Goal: Transaction & Acquisition: Download file/media

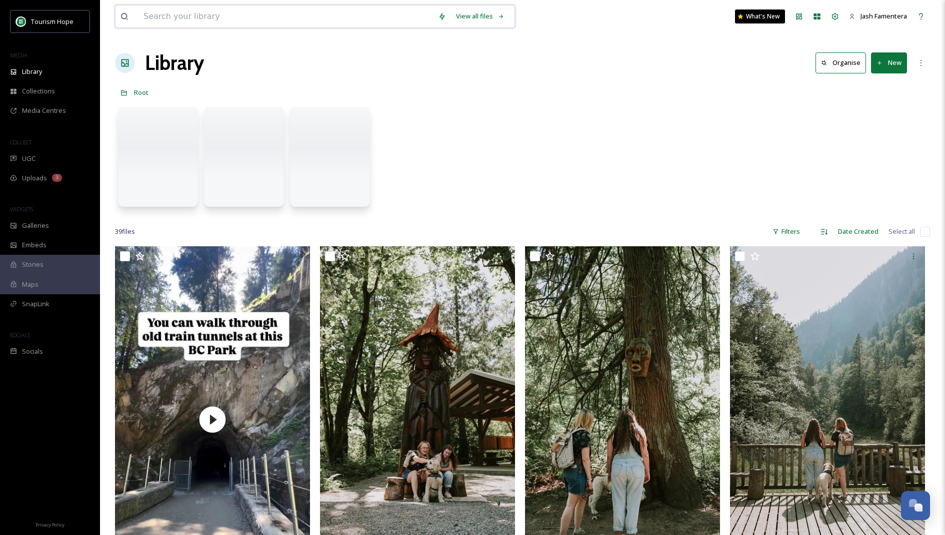
click at [289, 11] on input at bounding box center [285, 16] width 294 height 22
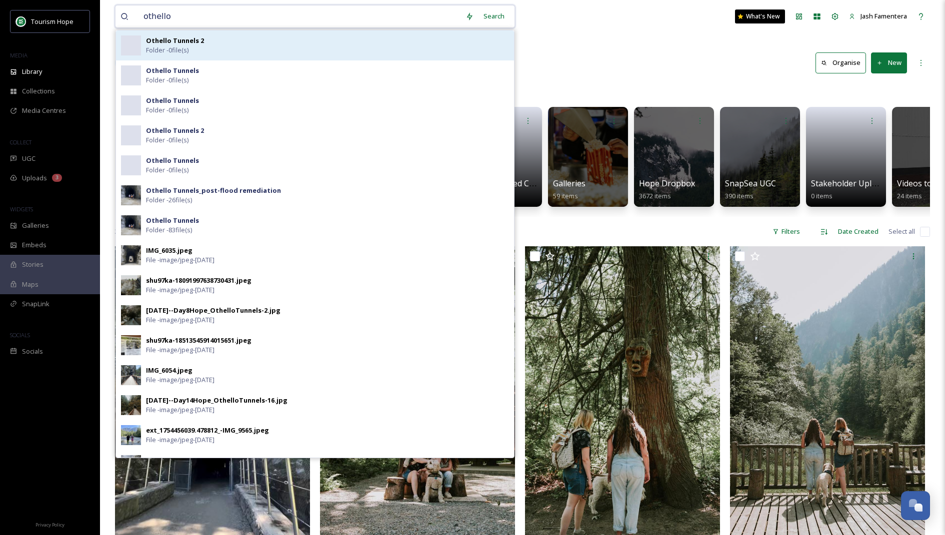
type input "othello"
click at [236, 41] on div "Othello Tunnels 2 Folder - 0 file(s)" at bounding box center [327, 45] width 363 height 19
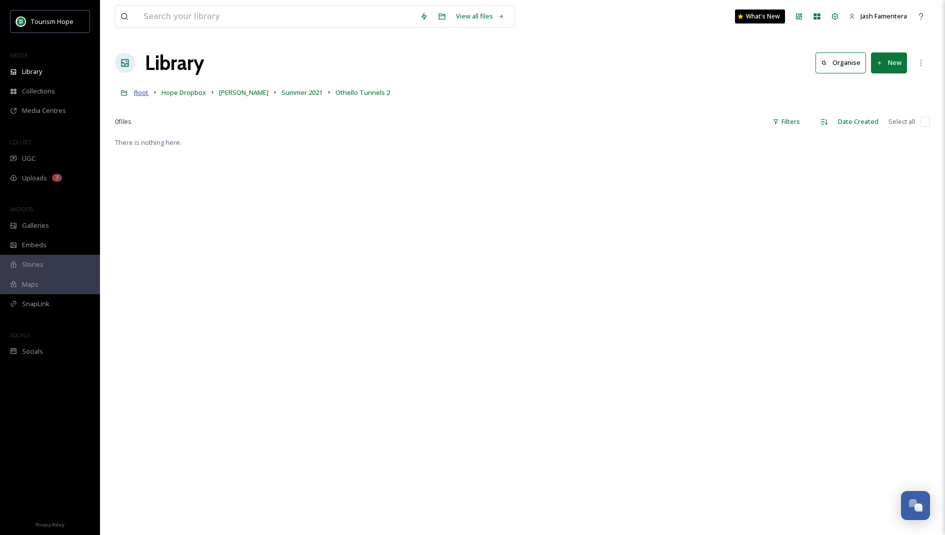
click at [144, 88] on span "Root" at bounding box center [141, 92] width 14 height 9
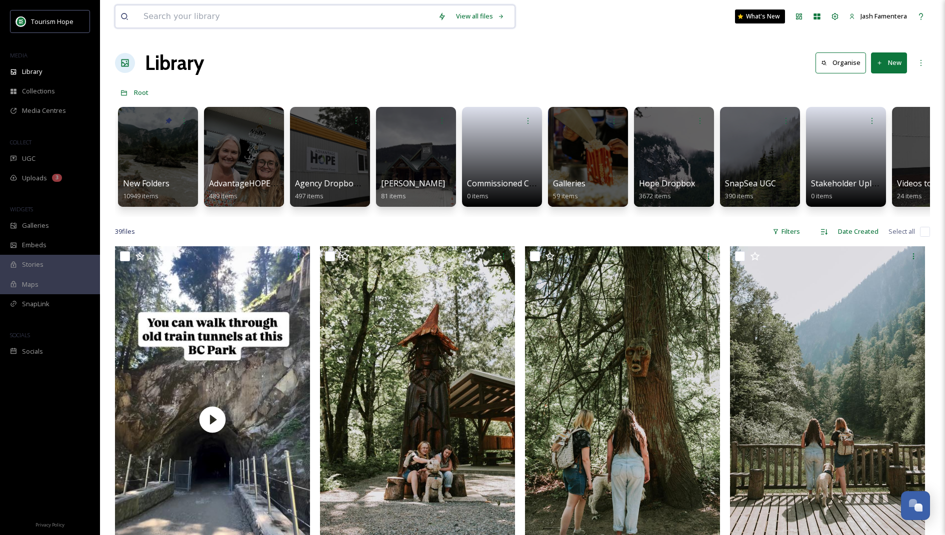
click at [260, 20] on input at bounding box center [285, 16] width 294 height 22
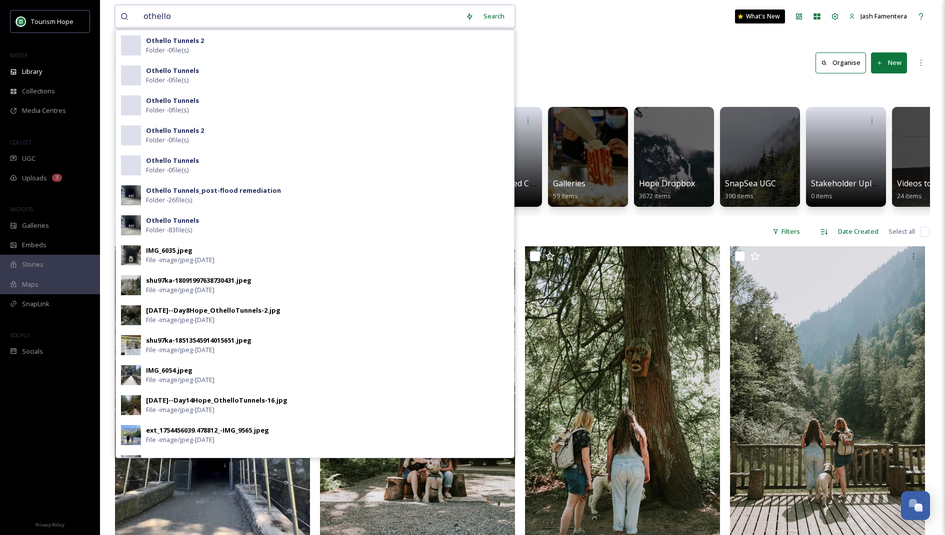
type input "othello"
click at [579, 63] on div "Library Organise New" at bounding box center [522, 63] width 815 height 30
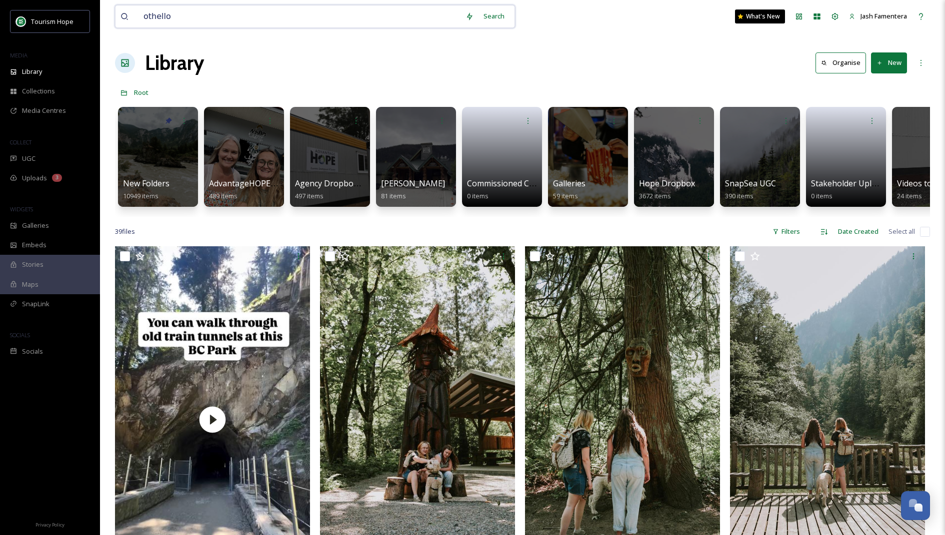
click at [300, 20] on input "othello" at bounding box center [299, 16] width 322 height 22
click at [494, 19] on div "Search" at bounding box center [493, 15] width 31 height 19
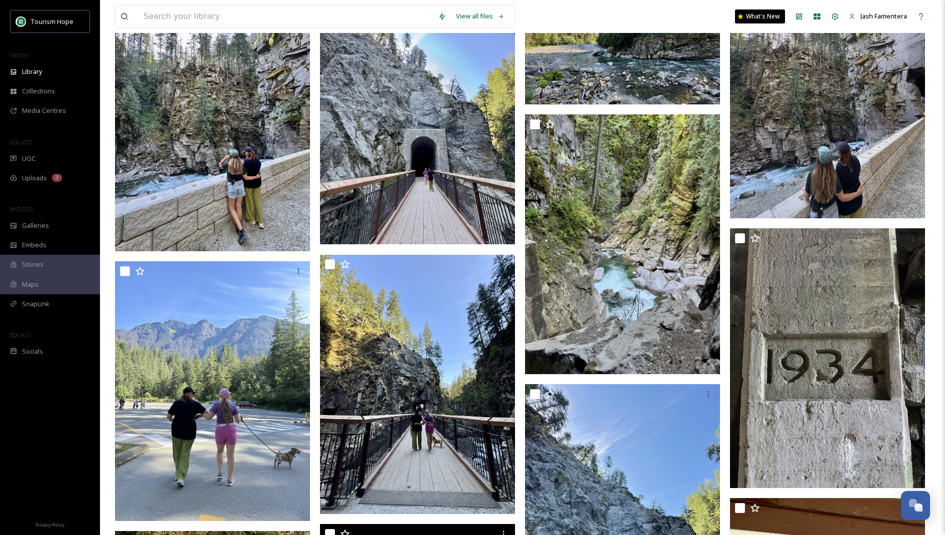
scroll to position [708, 0]
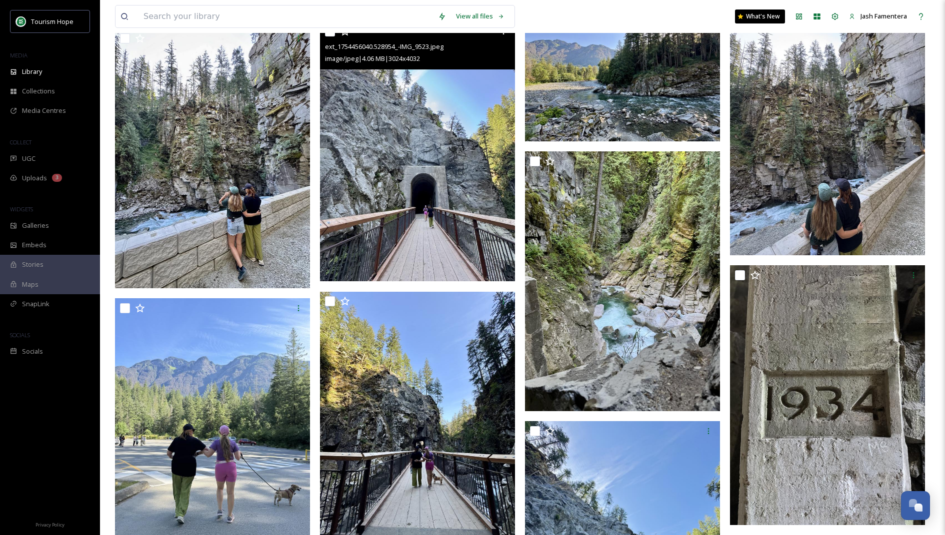
click at [426, 207] on img at bounding box center [417, 152] width 195 height 260
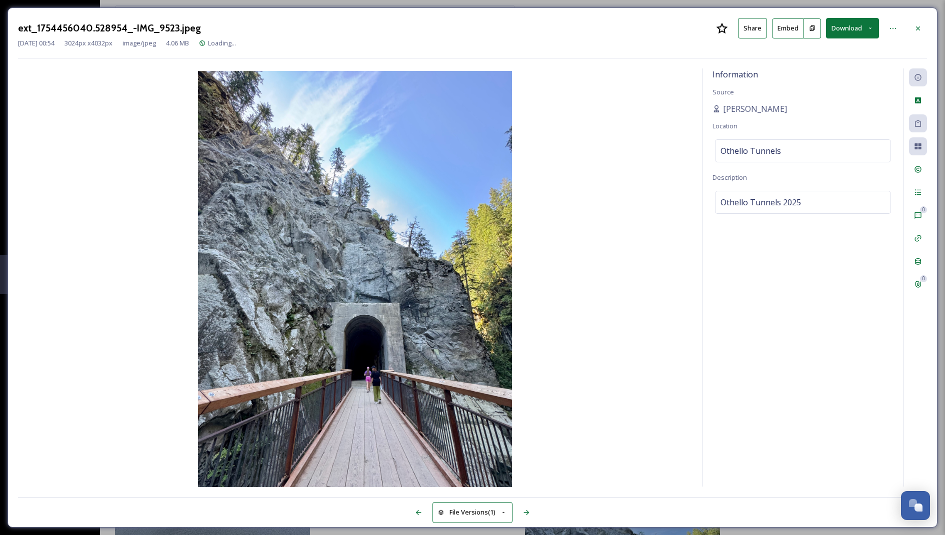
click at [863, 32] on button "Download" at bounding box center [852, 28] width 53 height 20
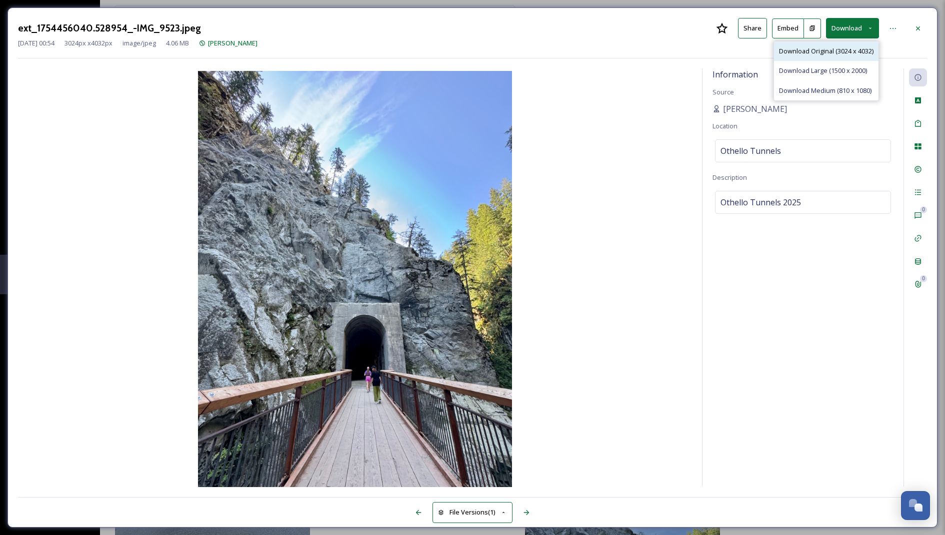
click at [839, 45] on div "Download Original (3024 x 4032)" at bounding box center [826, 50] width 104 height 19
